Goal: Transaction & Acquisition: Purchase product/service

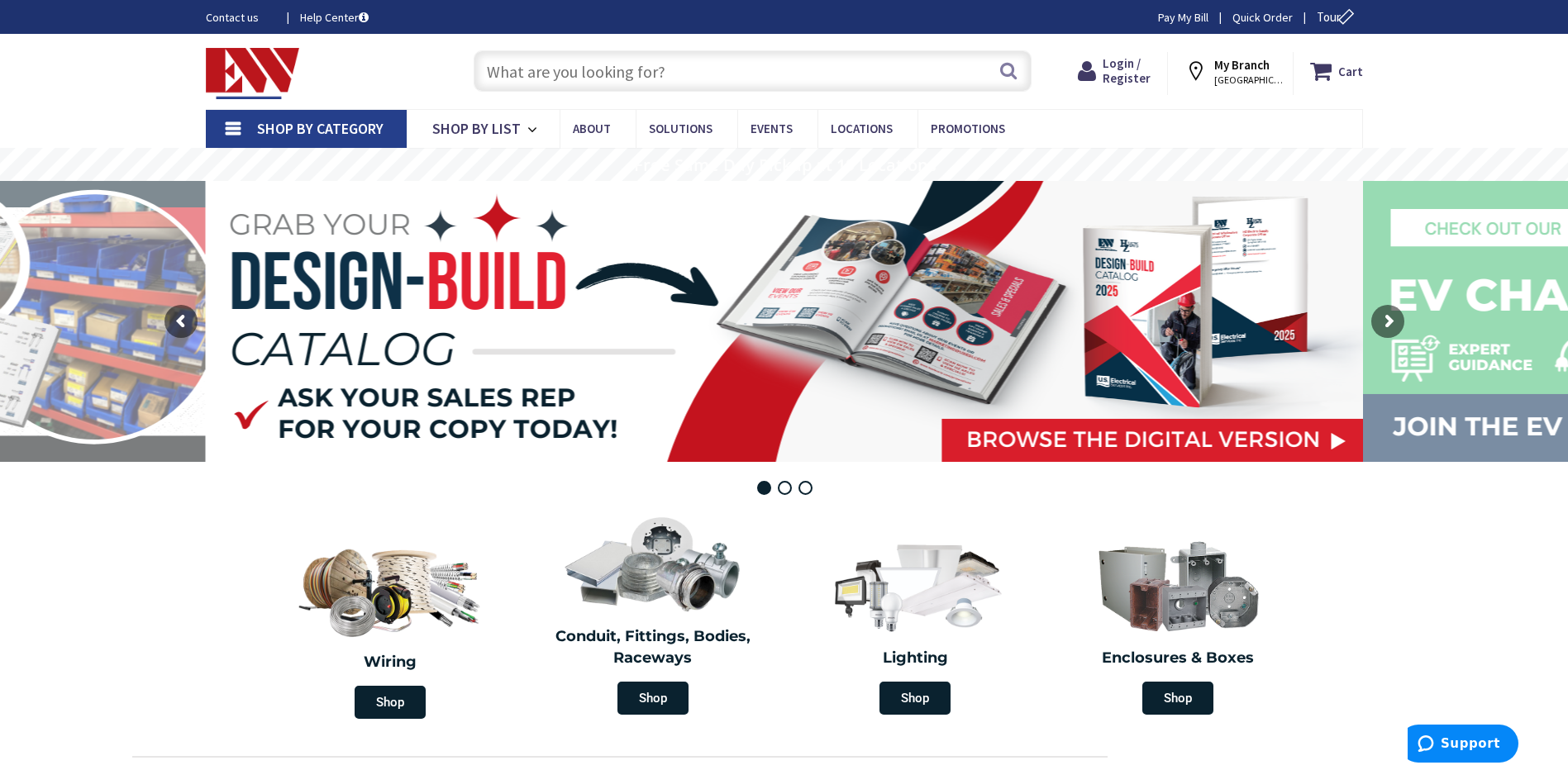
click at [583, 73] on input "text" at bounding box center [753, 71] width 558 height 42
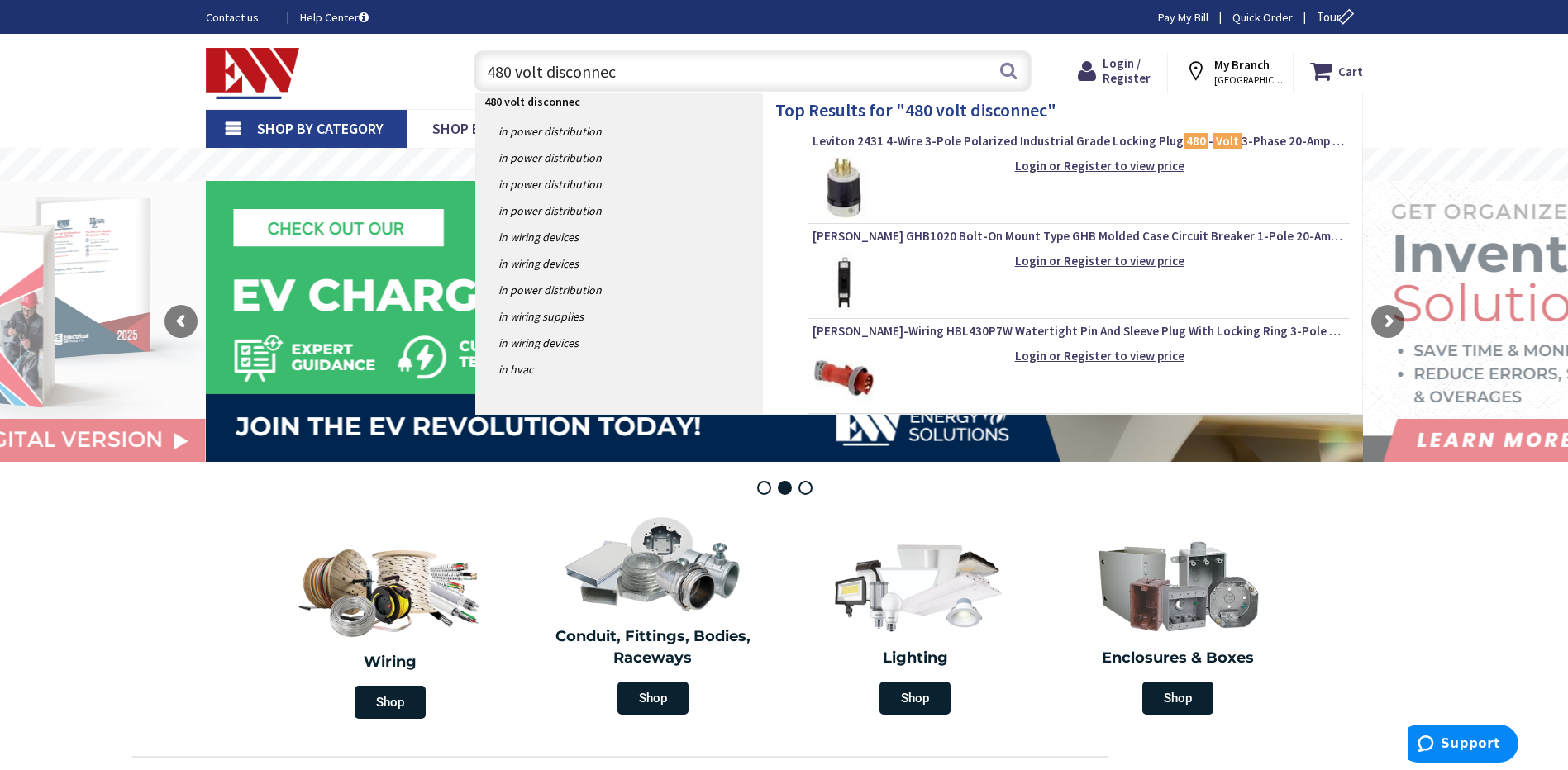
type input "480 volt disconnect"
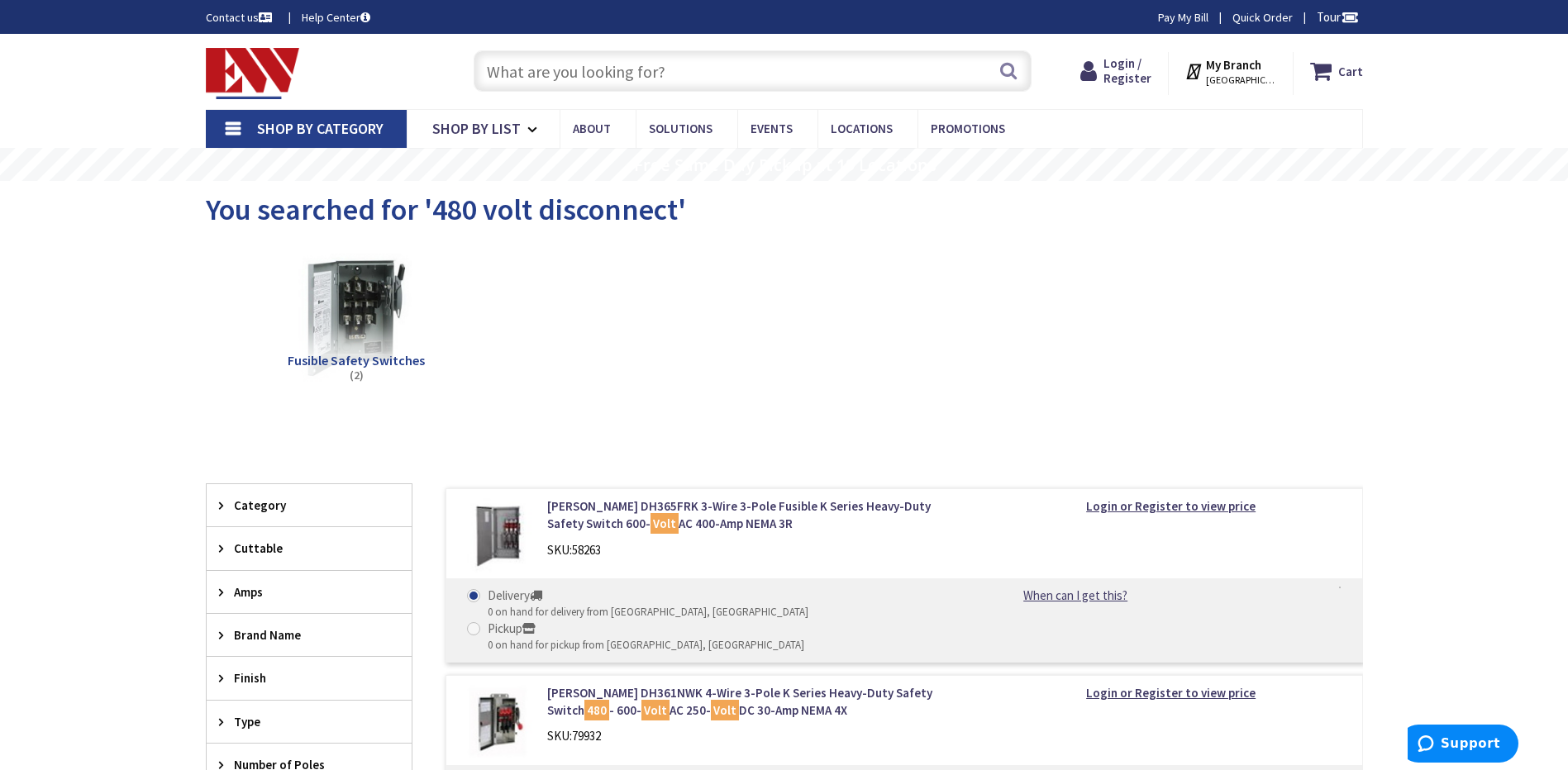
click at [639, 69] on input "text" at bounding box center [753, 71] width 558 height 42
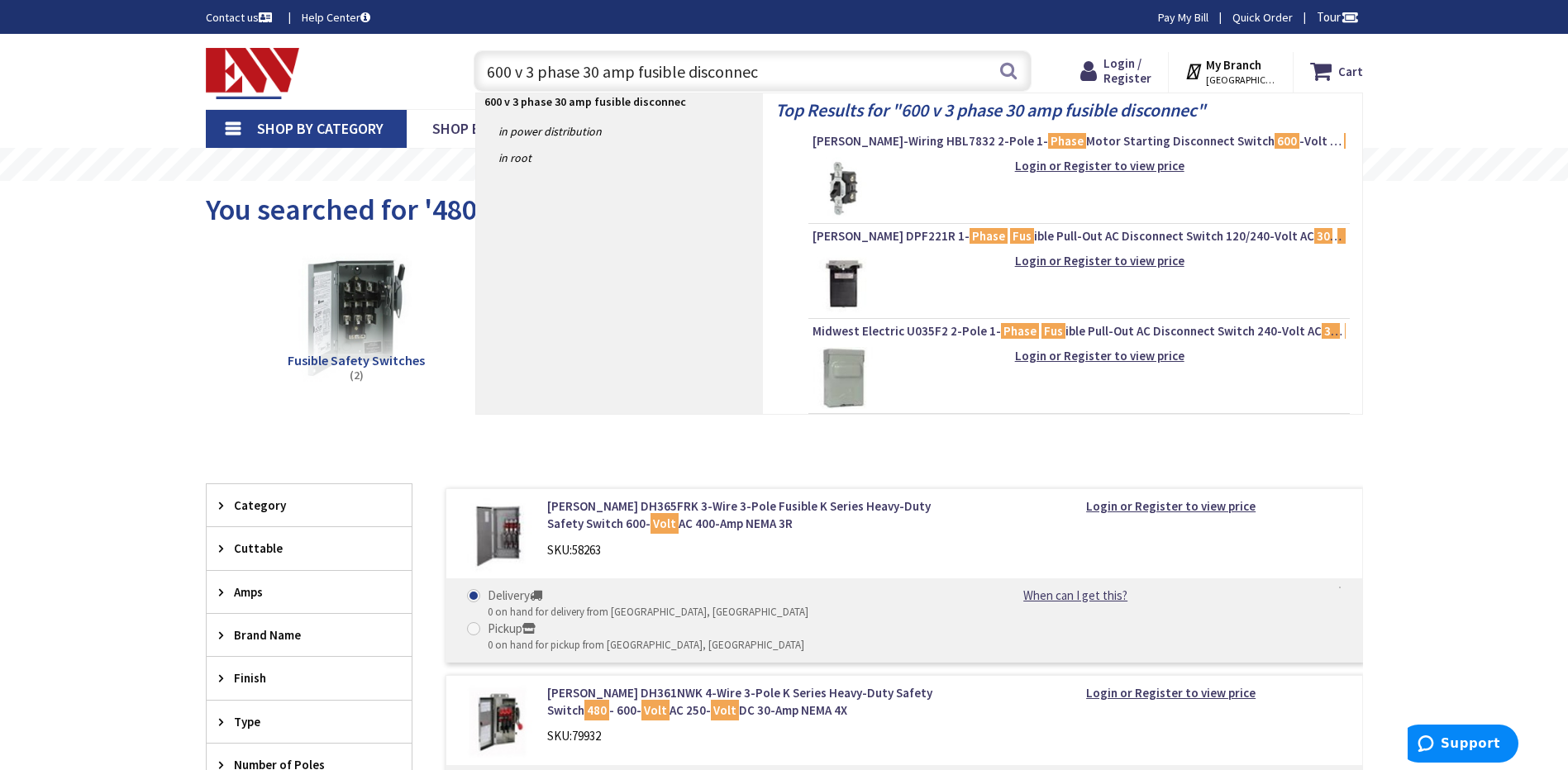
type input "600 v 3 phase 30 amp fusible disconnect"
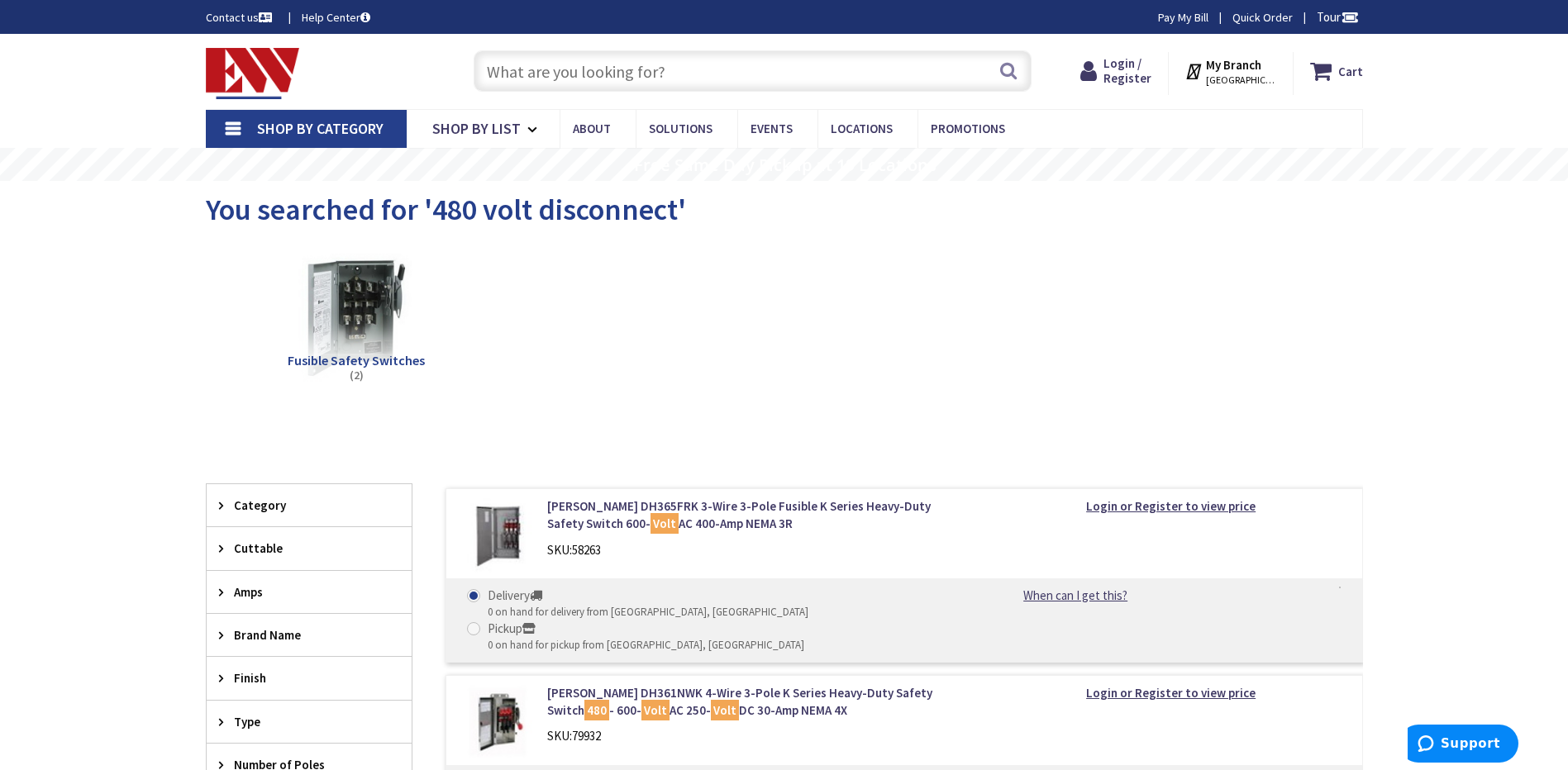
click at [587, 71] on input "text" at bounding box center [753, 71] width 558 height 42
click at [659, 506] on link "Eaton DH365FRK 3-Wire 3-Pole Fusible K Series Heavy-Duty Safety Switch 600- Vol…" at bounding box center [757, 515] width 421 height 35
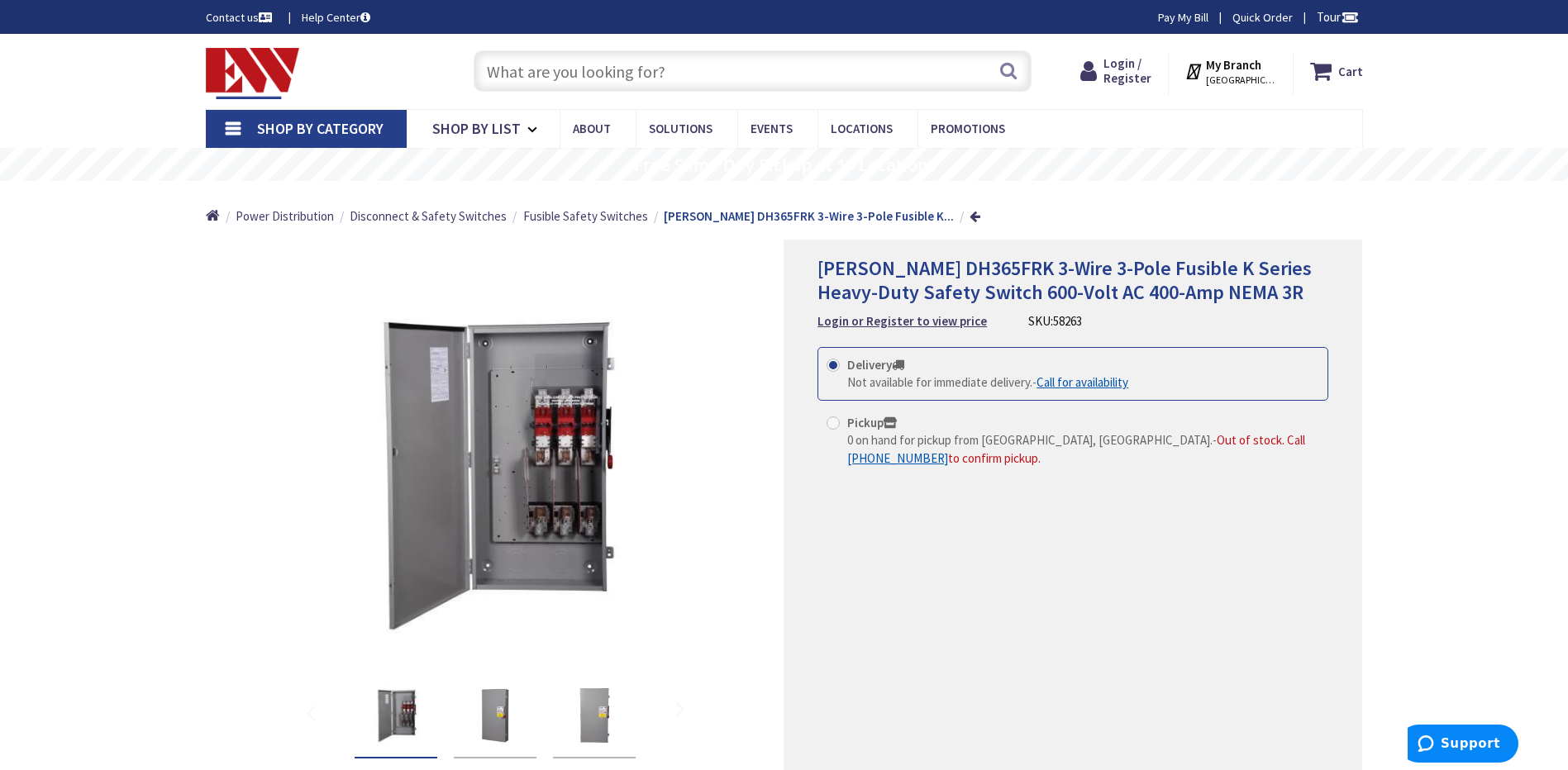
click at [529, 77] on input "text" at bounding box center [753, 71] width 558 height 42
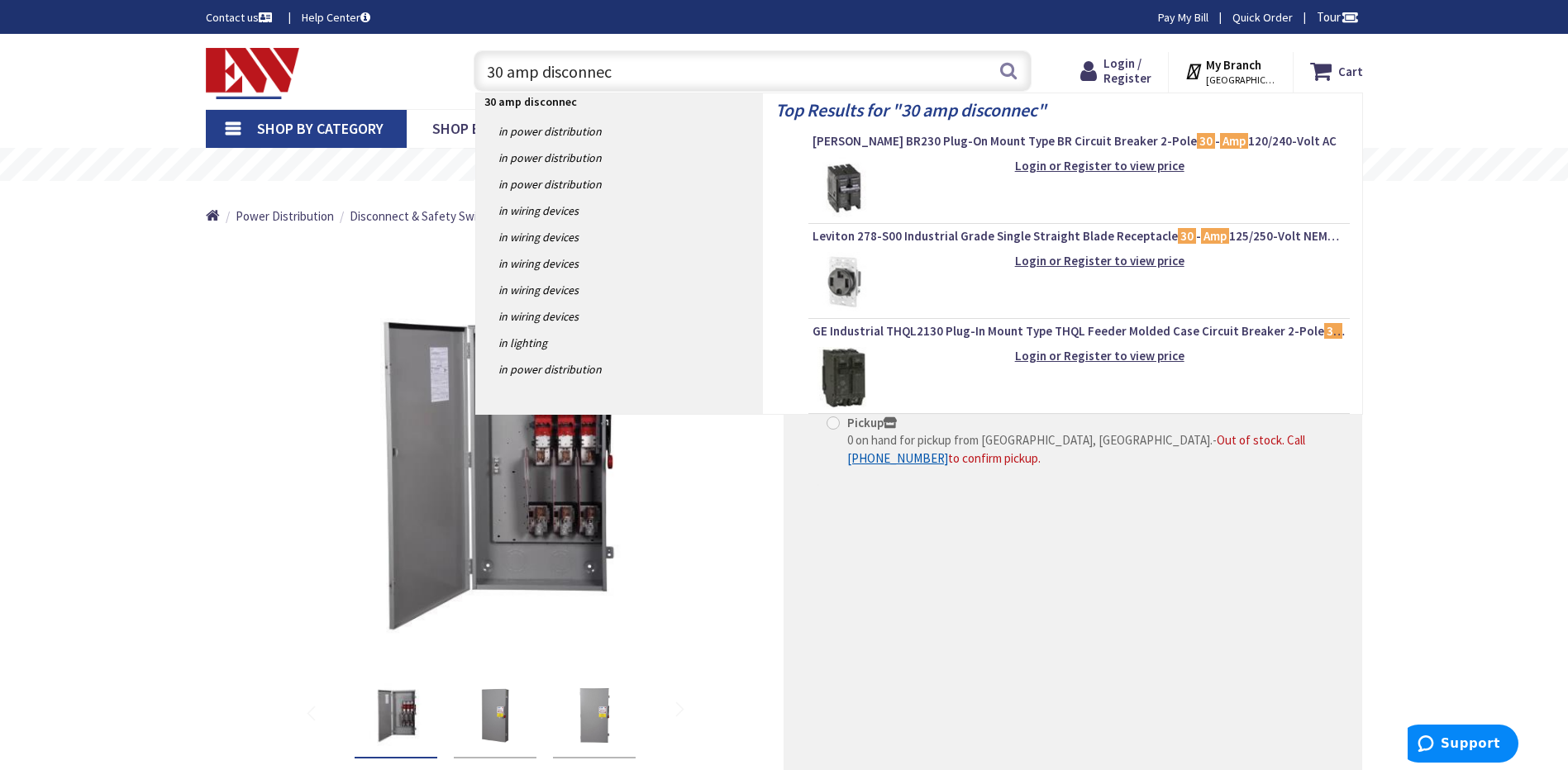
type input "30 amp disconnect"
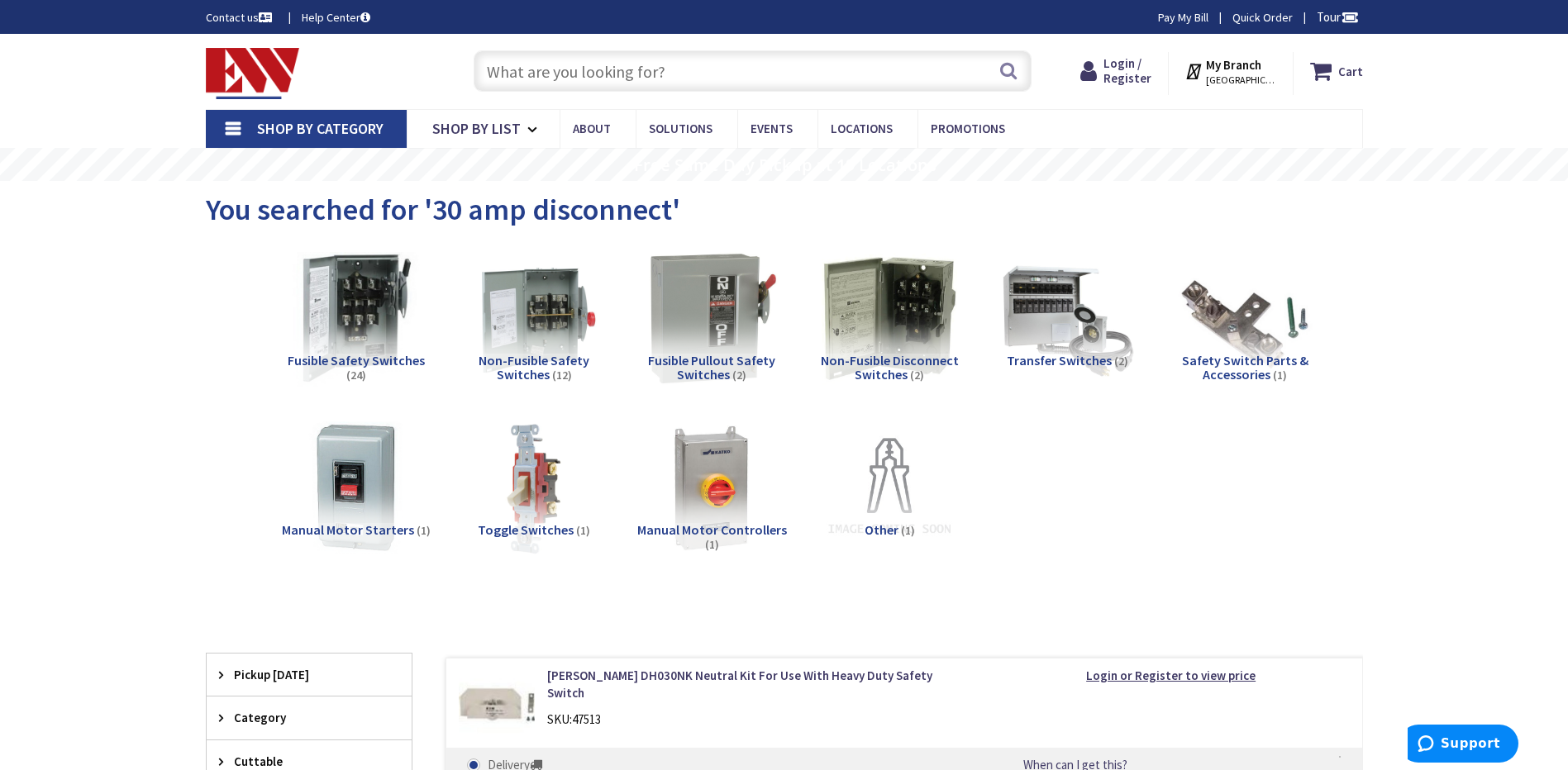
click at [353, 331] on img at bounding box center [356, 319] width 150 height 150
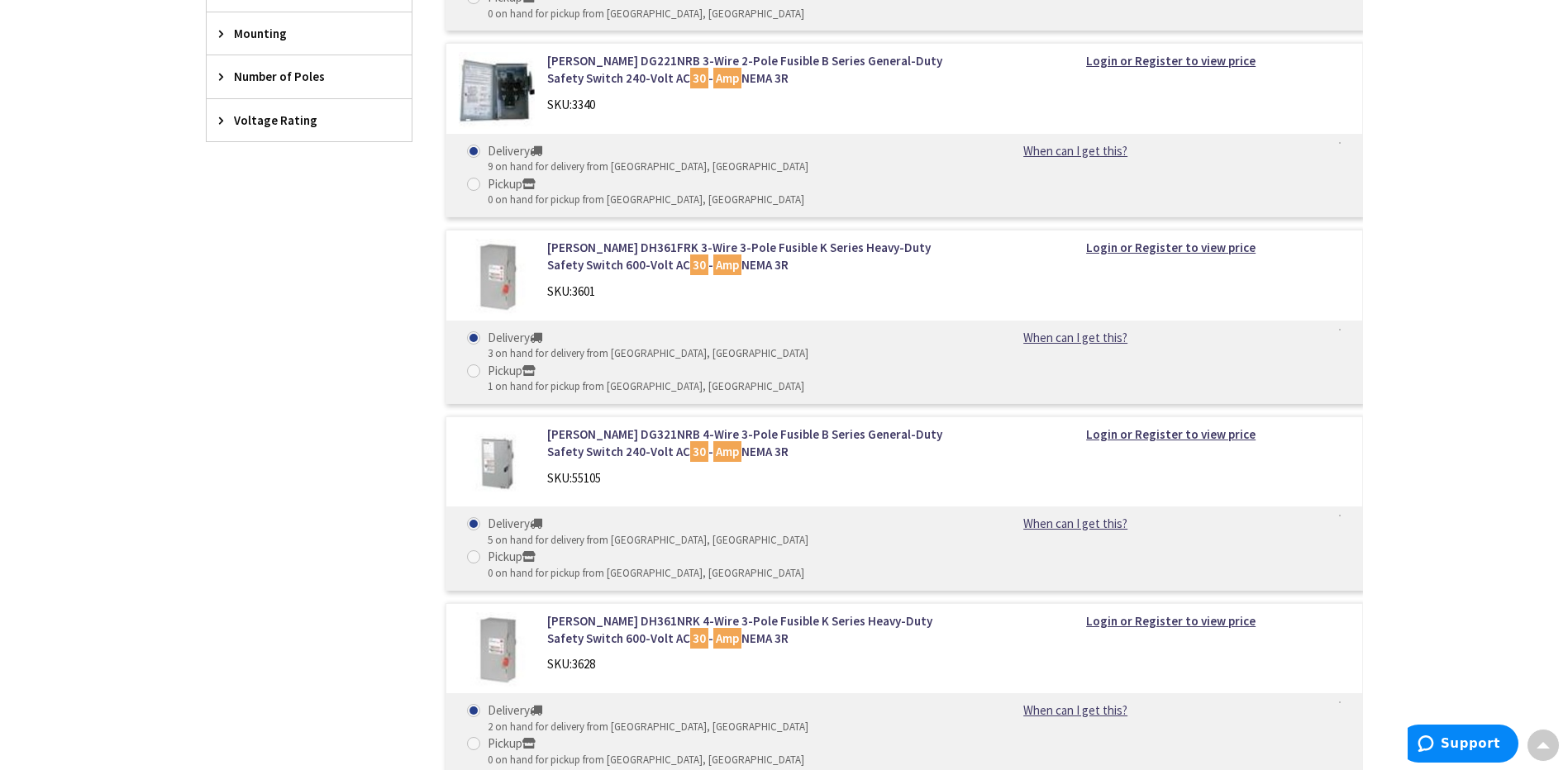
scroll to position [1036, 0]
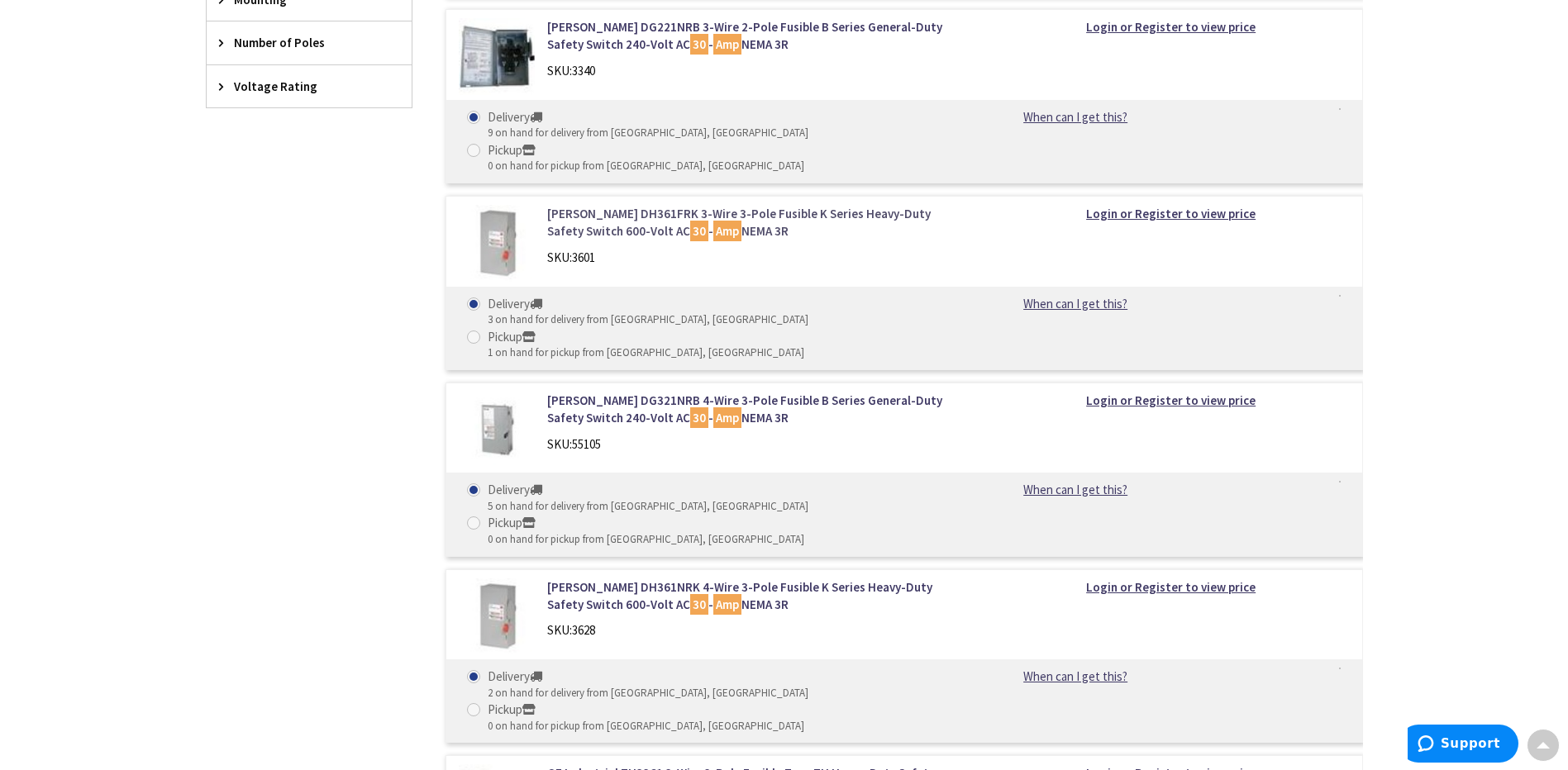
click at [676, 205] on link "Eaton DH361FRK 3-Wire 3-Pole Fusible K Series Heavy-Duty Safety Switch 600-Volt…" at bounding box center [757, 222] width 421 height 35
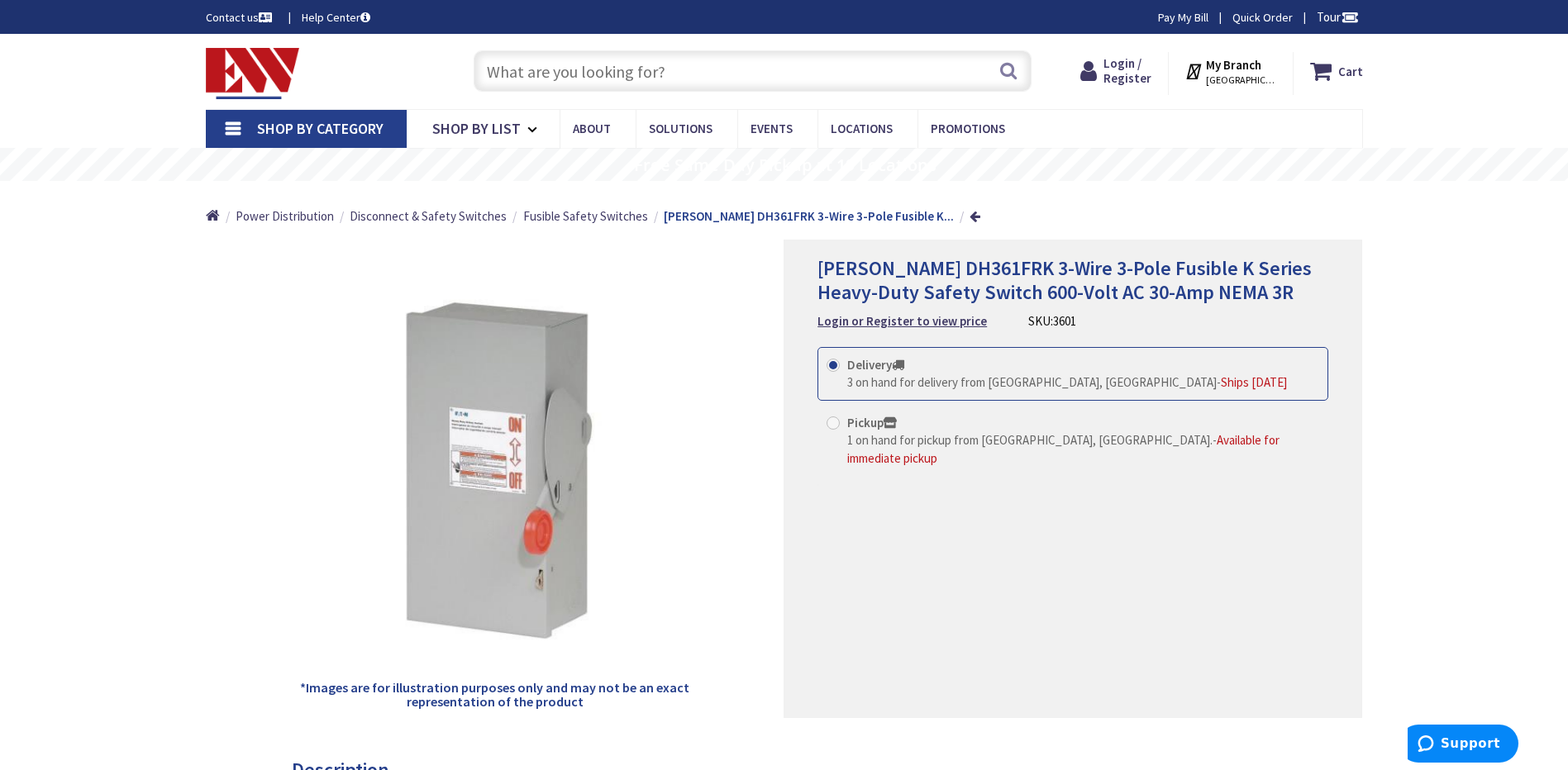
click at [607, 80] on input "text" at bounding box center [753, 71] width 558 height 42
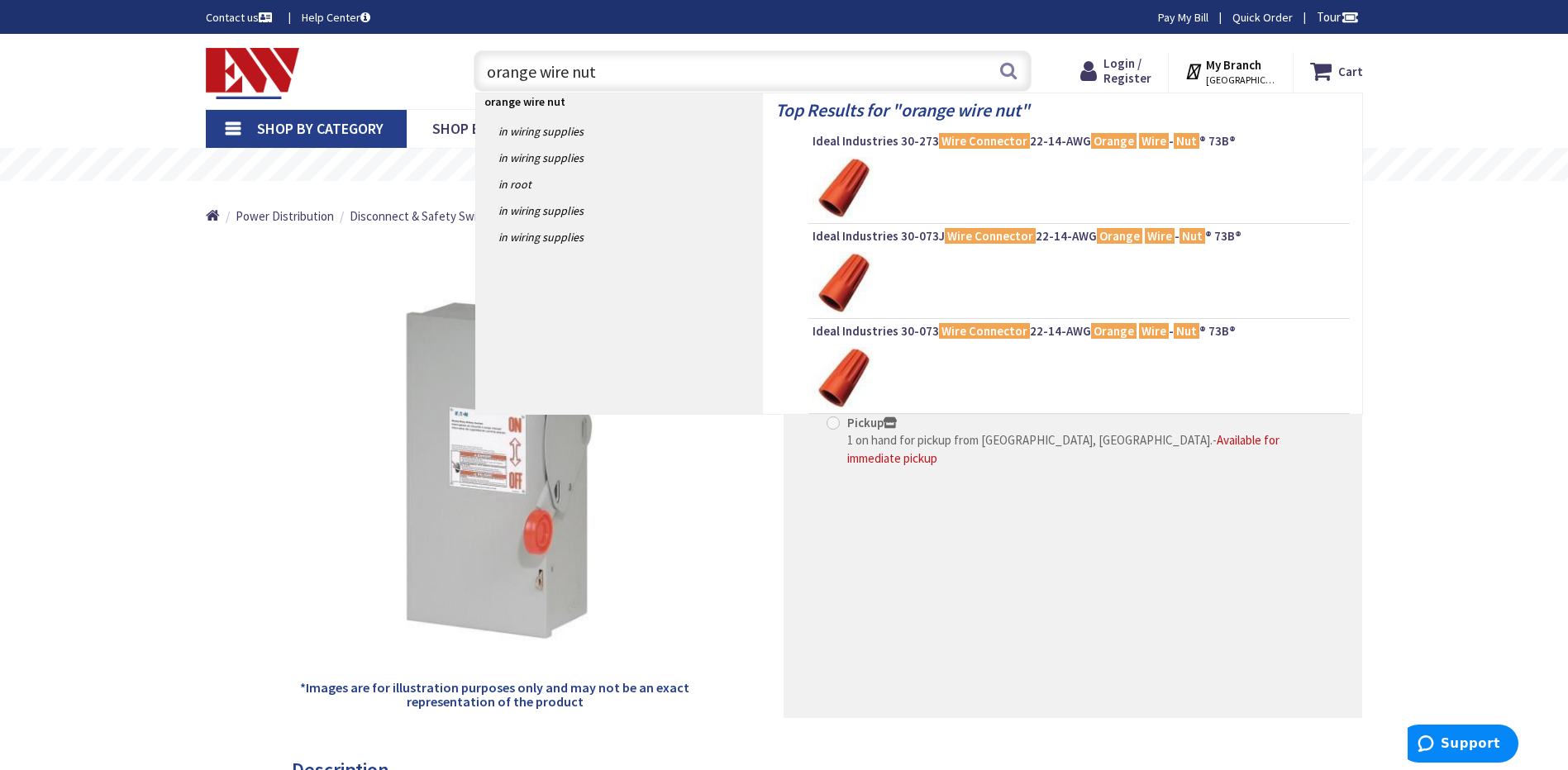
type input "orange wire nuts"
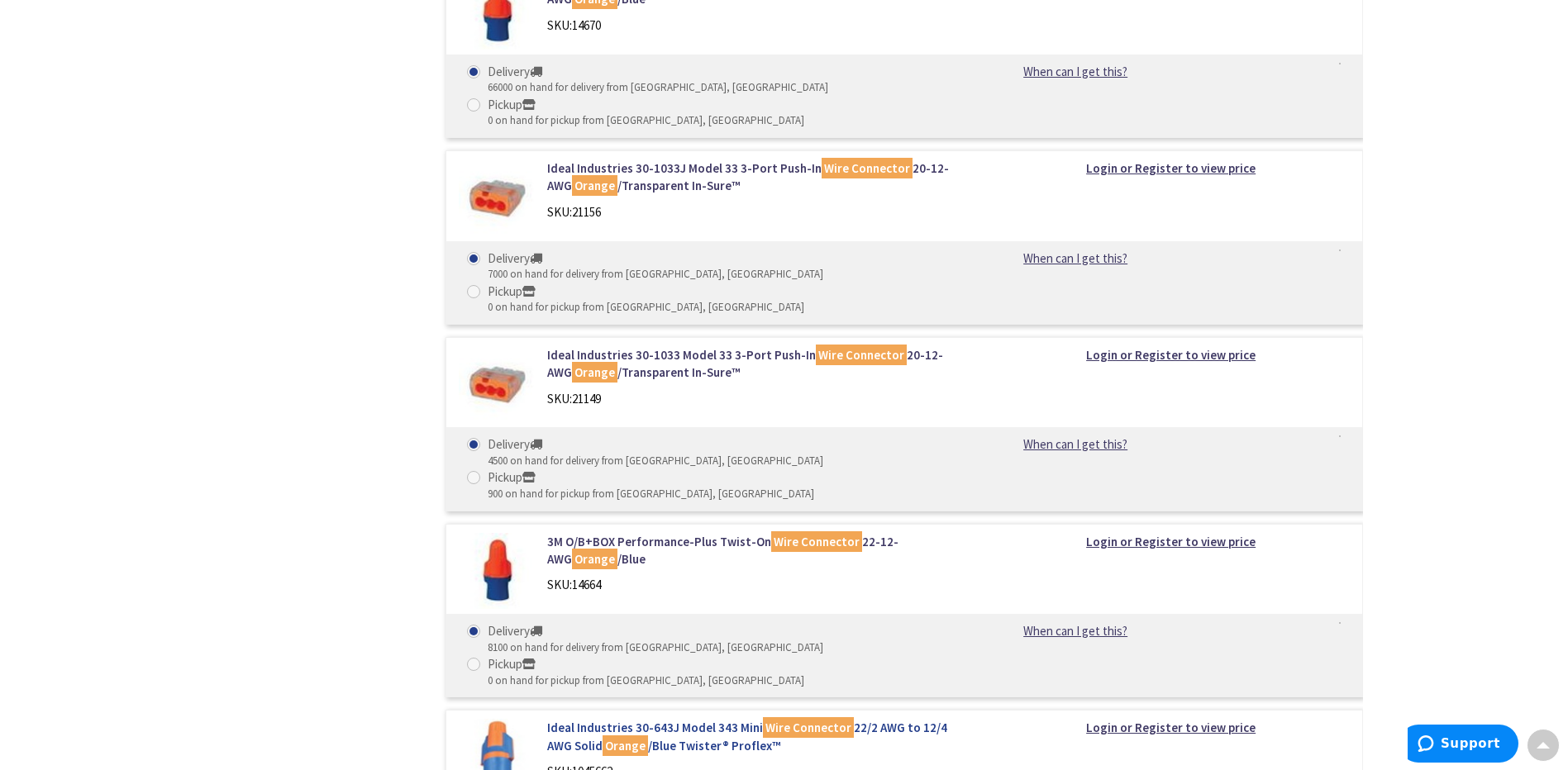
scroll to position [1322, 0]
